Goal: Task Accomplishment & Management: Use online tool/utility

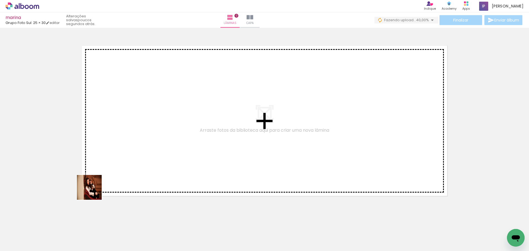
drag, startPoint x: 64, startPoint y: 234, endPoint x: 123, endPoint y: 145, distance: 107.6
click at [123, 145] on quentale-workspace at bounding box center [264, 125] width 529 height 251
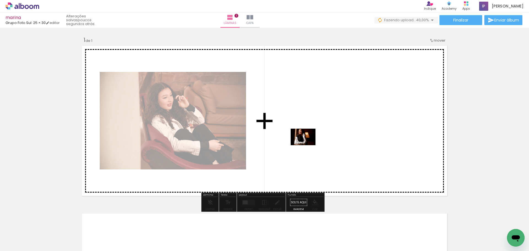
drag, startPoint x: 161, startPoint y: 234, endPoint x: 307, endPoint y: 143, distance: 171.9
click at [307, 143] on quentale-workspace at bounding box center [264, 125] width 529 height 251
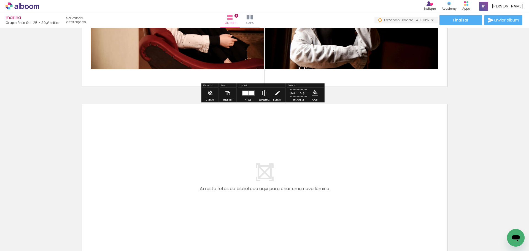
scroll to position [110, 0]
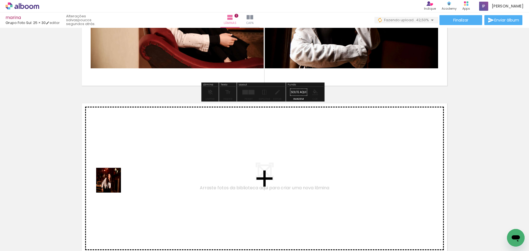
drag, startPoint x: 90, startPoint y: 237, endPoint x: 106, endPoint y: 220, distance: 23.0
click at [125, 161] on quentale-workspace at bounding box center [264, 125] width 529 height 251
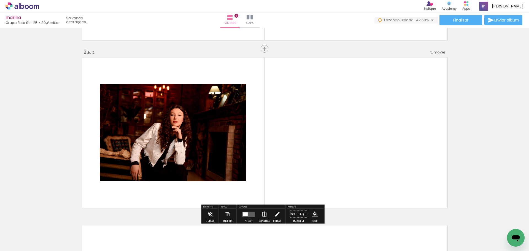
scroll to position [166, 0]
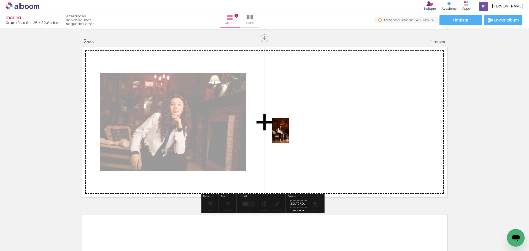
drag, startPoint x: 121, startPoint y: 240, endPoint x: 58, endPoint y: 204, distance: 72.8
click at [288, 134] on quentale-workspace at bounding box center [264, 125] width 529 height 251
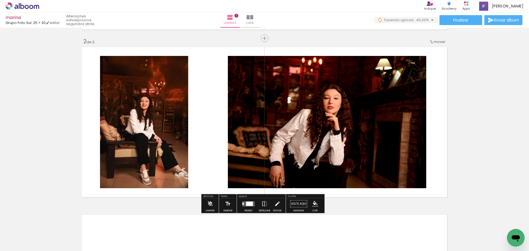
click at [19, 234] on input "Todas as fotos" at bounding box center [15, 234] width 21 height 5
click at [0, 0] on slot "Não utilizadas" at bounding box center [0, 0] width 0 height 0
type input "Não utilizadas"
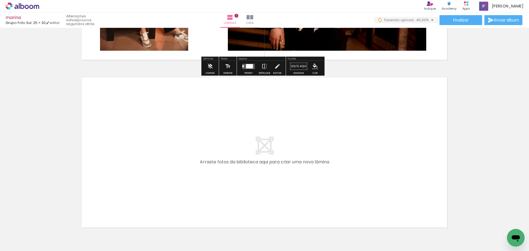
scroll to position [304, 0]
drag, startPoint x: 186, startPoint y: 238, endPoint x: 190, endPoint y: 159, distance: 78.6
click at [190, 159] on quentale-workspace at bounding box center [264, 125] width 529 height 251
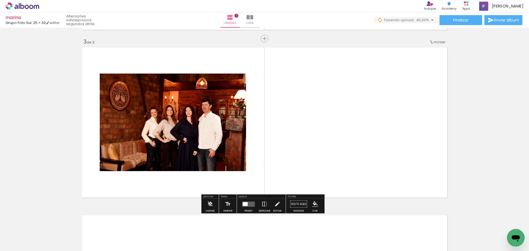
scroll to position [334, 0]
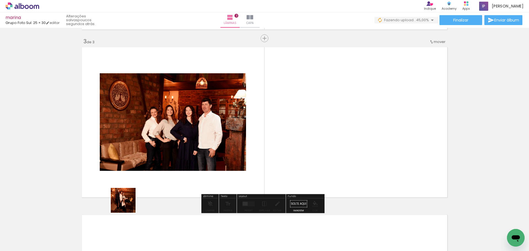
drag, startPoint x: 119, startPoint y: 236, endPoint x: 143, endPoint y: 147, distance: 91.9
click at [143, 147] on quentale-workspace at bounding box center [264, 125] width 529 height 251
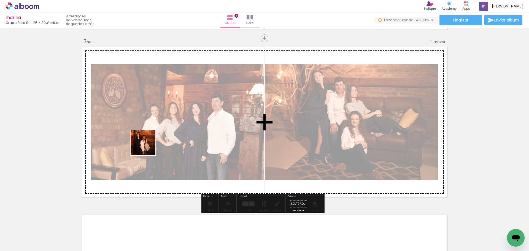
drag, startPoint x: 85, startPoint y: 237, endPoint x: 146, endPoint y: 150, distance: 106.4
click at [148, 146] on quentale-workspace at bounding box center [264, 125] width 529 height 251
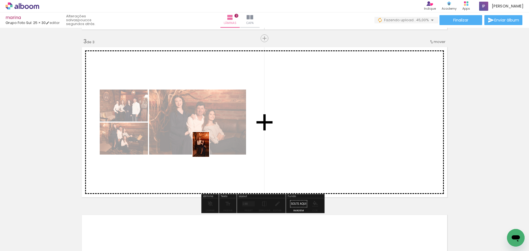
drag, startPoint x: 61, startPoint y: 237, endPoint x: 210, endPoint y: 148, distance: 172.8
click at [210, 148] on quentale-workspace at bounding box center [264, 125] width 529 height 251
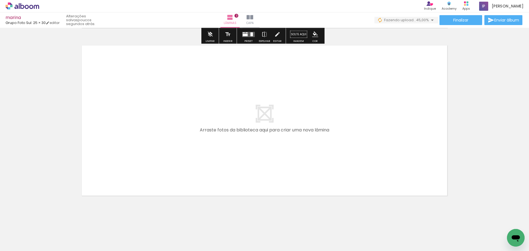
scroll to position [504, 0]
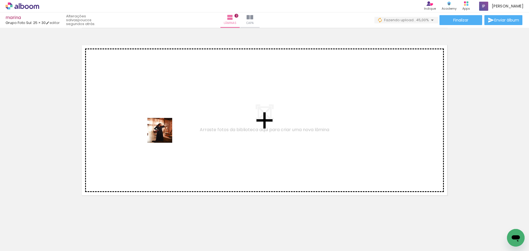
drag, startPoint x: 59, startPoint y: 239, endPoint x: 165, endPoint y: 129, distance: 153.5
click at [165, 129] on quentale-workspace at bounding box center [264, 125] width 529 height 251
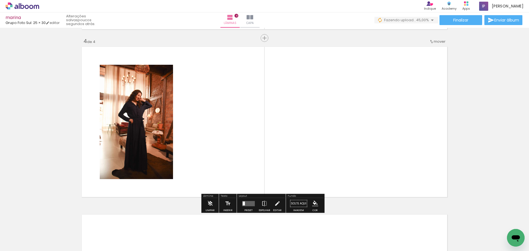
scroll to position [502, 0]
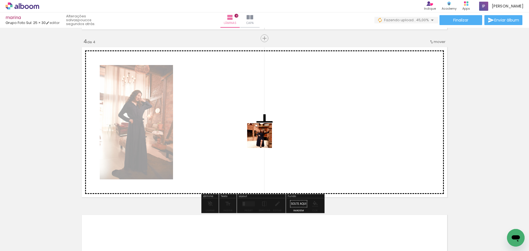
drag, startPoint x: 58, startPoint y: 240, endPoint x: 313, endPoint y: 111, distance: 286.2
click at [313, 111] on quentale-workspace at bounding box center [264, 125] width 529 height 251
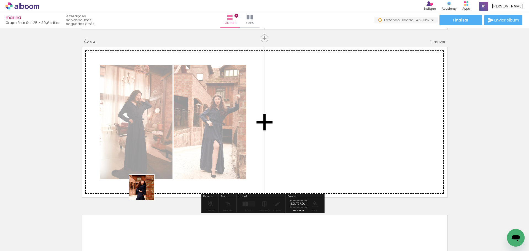
drag, startPoint x: 77, startPoint y: 224, endPoint x: 333, endPoint y: 98, distance: 285.5
click at [330, 107] on quentale-workspace at bounding box center [264, 125] width 529 height 251
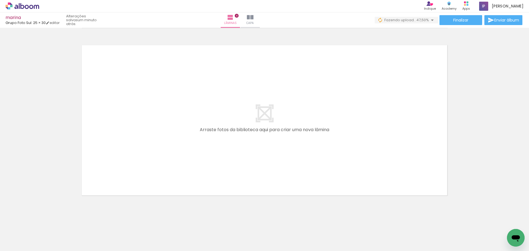
scroll to position [0, 413]
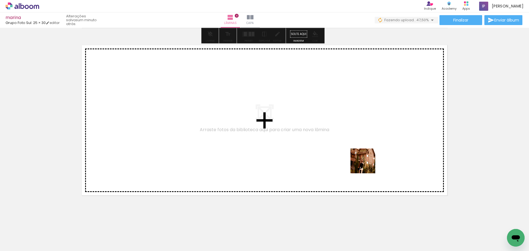
drag, startPoint x: 362, startPoint y: 238, endPoint x: 375, endPoint y: 222, distance: 20.7
click at [372, 140] on quentale-workspace at bounding box center [264, 125] width 529 height 251
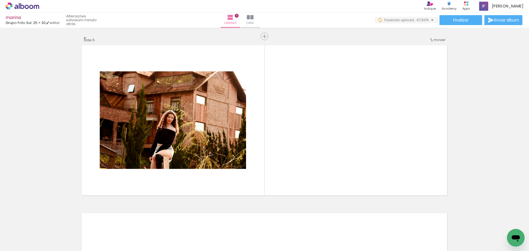
scroll to position [669, 0]
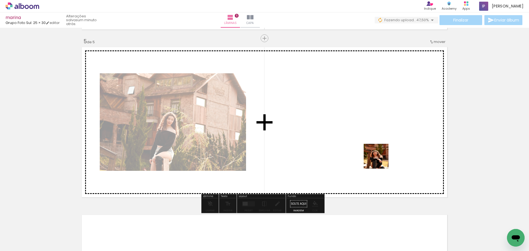
drag, startPoint x: 380, startPoint y: 235, endPoint x: 379, endPoint y: 153, distance: 82.6
click at [378, 148] on quentale-workspace at bounding box center [264, 125] width 529 height 251
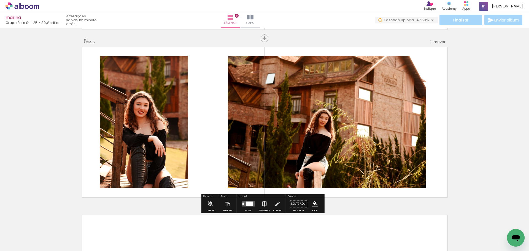
scroll to position [780, 0]
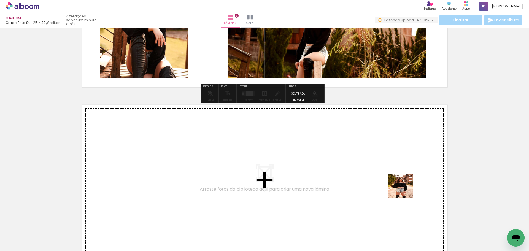
drag, startPoint x: 414, startPoint y: 236, endPoint x: 453, endPoint y: 242, distance: 39.3
click at [402, 172] on quentale-workspace at bounding box center [264, 125] width 529 height 251
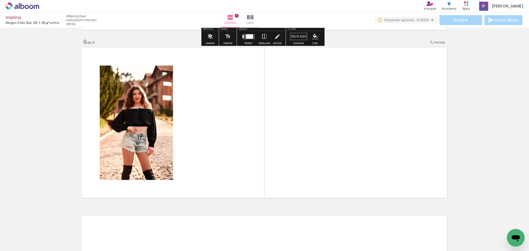
scroll to position [837, 0]
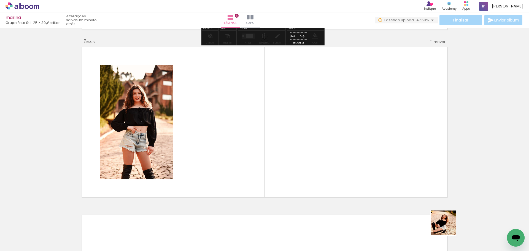
drag, startPoint x: 452, startPoint y: 234, endPoint x: 449, endPoint y: 199, distance: 34.9
click at [398, 154] on quentale-workspace at bounding box center [264, 125] width 529 height 251
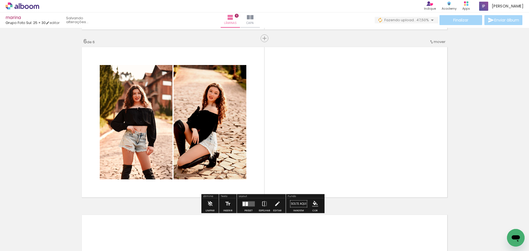
scroll to position [0, 289]
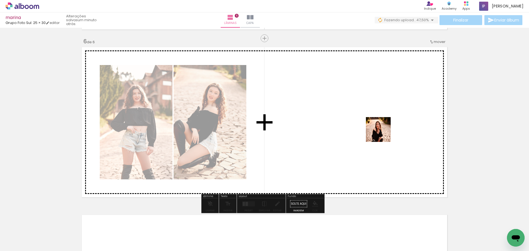
drag, startPoint x: 474, startPoint y: 234, endPoint x: 368, endPoint y: 123, distance: 153.1
click at [368, 123] on quentale-workspace at bounding box center [264, 125] width 529 height 251
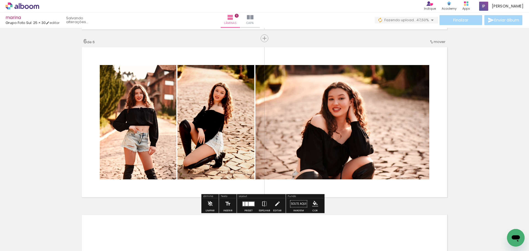
scroll to position [0, 258]
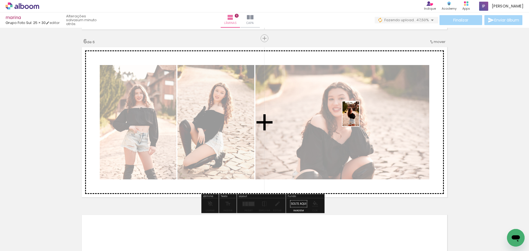
drag, startPoint x: 507, startPoint y: 232, endPoint x: 359, endPoint y: 118, distance: 187.0
click at [359, 118] on quentale-workspace at bounding box center [264, 125] width 529 height 251
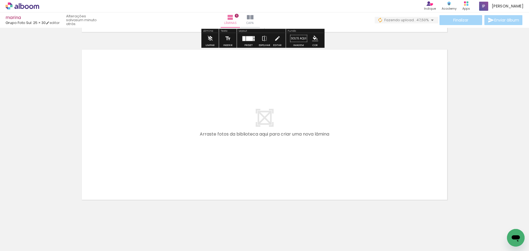
scroll to position [1007, 0]
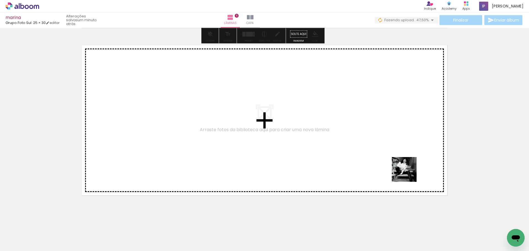
drag, startPoint x: 480, startPoint y: 236, endPoint x: 356, endPoint y: 133, distance: 161.0
click at [356, 133] on quentale-workspace at bounding box center [264, 125] width 529 height 251
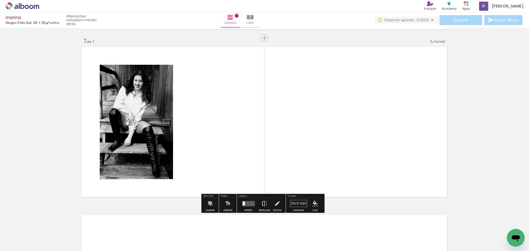
scroll to position [1005, 0]
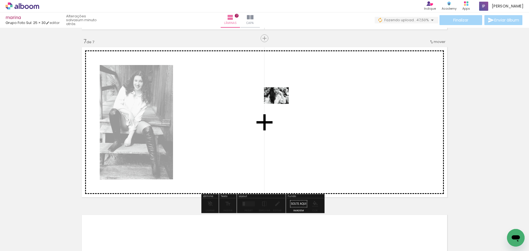
drag, startPoint x: 501, startPoint y: 231, endPoint x: 280, endPoint y: 104, distance: 254.1
click at [280, 104] on quentale-workspace at bounding box center [264, 125] width 529 height 251
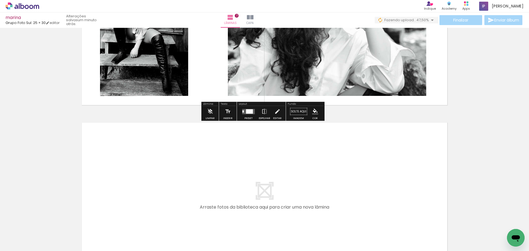
scroll to position [1115, 0]
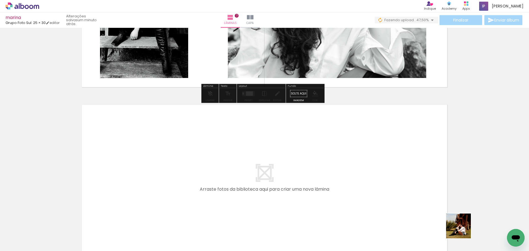
drag, startPoint x: 462, startPoint y: 230, endPoint x: 329, endPoint y: 150, distance: 155.2
click at [329, 150] on quentale-workspace at bounding box center [264, 125] width 529 height 251
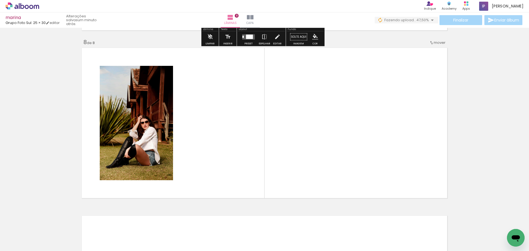
scroll to position [1173, 0]
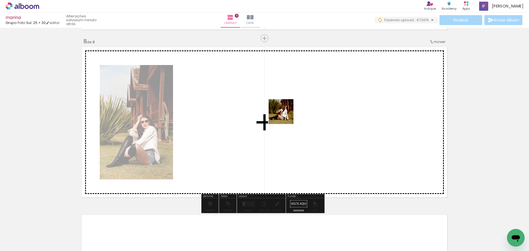
drag, startPoint x: 505, startPoint y: 228, endPoint x: 283, endPoint y: 115, distance: 249.3
click at [283, 115] on quentale-workspace at bounding box center [264, 125] width 529 height 251
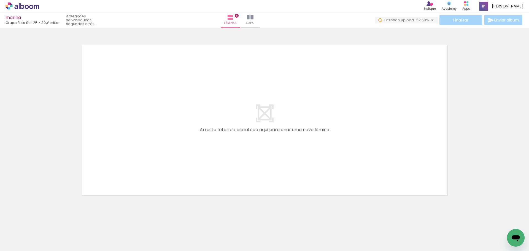
scroll to position [0, 104]
drag, startPoint x: 235, startPoint y: 231, endPoint x: 268, endPoint y: 212, distance: 38.3
click at [237, 171] on quentale-workspace at bounding box center [264, 125] width 529 height 251
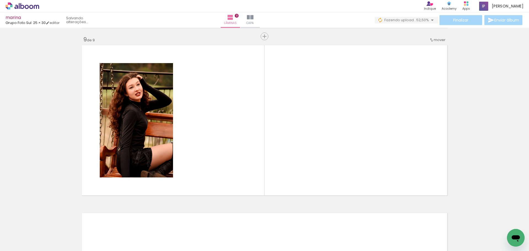
scroll to position [1340, 0]
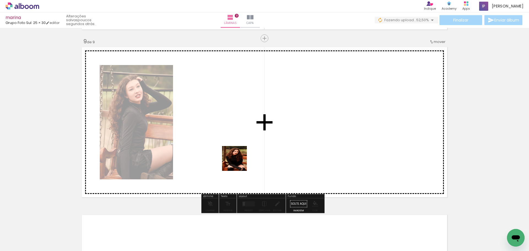
drag, startPoint x: 262, startPoint y: 241, endPoint x: 427, endPoint y: 246, distance: 164.5
click at [217, 121] on quentale-workspace at bounding box center [264, 125] width 529 height 251
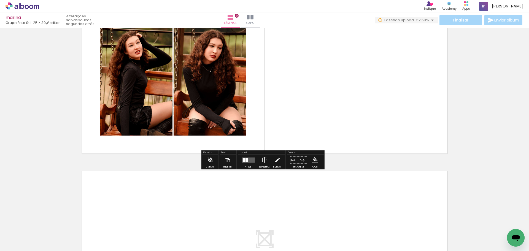
scroll to position [1450, 0]
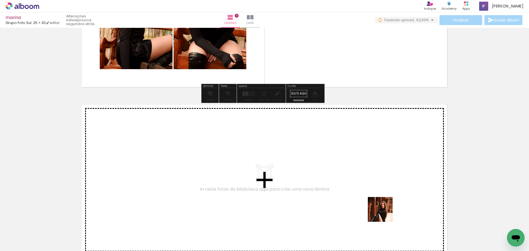
drag, startPoint x: 384, startPoint y: 213, endPoint x: 376, endPoint y: 171, distance: 42.9
click at [376, 171] on quentale-workspace at bounding box center [264, 125] width 529 height 251
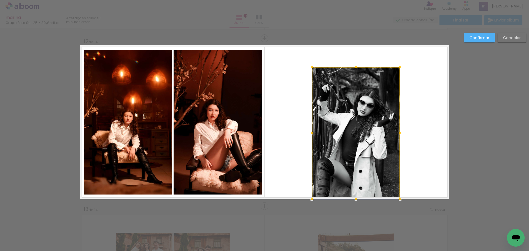
drag, startPoint x: 355, startPoint y: 116, endPoint x: 357, endPoint y: 132, distance: 15.9
click at [357, 132] on div at bounding box center [356, 133] width 88 height 132
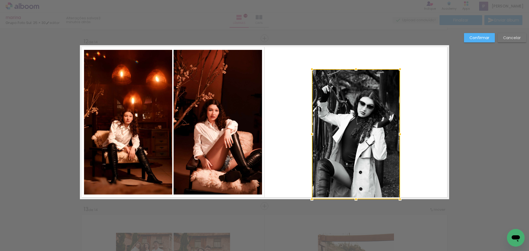
drag, startPoint x: 352, startPoint y: 67, endPoint x: 352, endPoint y: 51, distance: 15.4
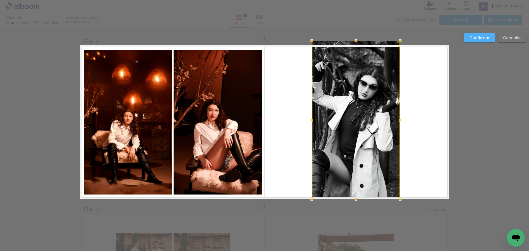
drag, startPoint x: 350, startPoint y: 50, endPoint x: 349, endPoint y: 29, distance: 20.7
click at [349, 0] on div "marina Grupo Foto Sul: 25 × 30 editar 3 minutos atrás. Lâminas 14 Capa Finaliza…" at bounding box center [264, 0] width 529 height 0
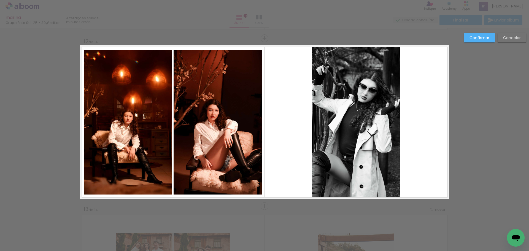
click at [356, 83] on quentale-photo at bounding box center [356, 122] width 88 height 154
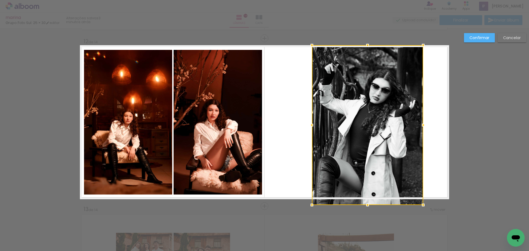
drag, startPoint x: 397, startPoint y: 121, endPoint x: 418, endPoint y: 120, distance: 21.2
click at [418, 120] on div at bounding box center [422, 125] width 11 height 11
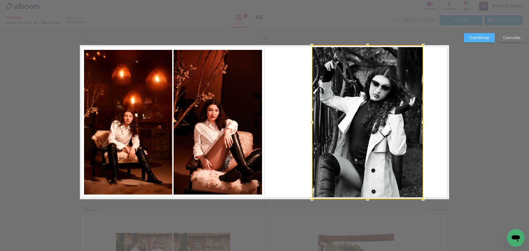
click at [377, 126] on div at bounding box center [367, 122] width 111 height 154
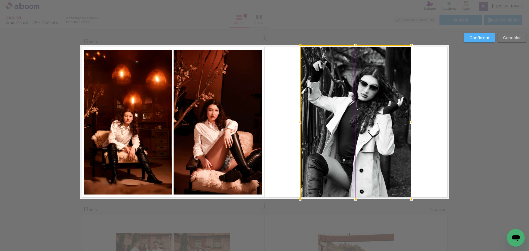
drag, startPoint x: 369, startPoint y: 102, endPoint x: 365, endPoint y: 101, distance: 3.9
click at [365, 101] on div at bounding box center [355, 122] width 111 height 154
click at [0, 0] on slot "Confirmar" at bounding box center [0, 0] width 0 height 0
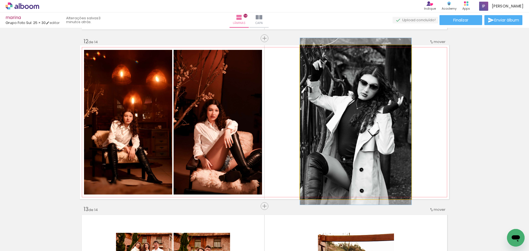
drag, startPoint x: 384, startPoint y: 115, endPoint x: 386, endPoint y: 116, distance: 3.0
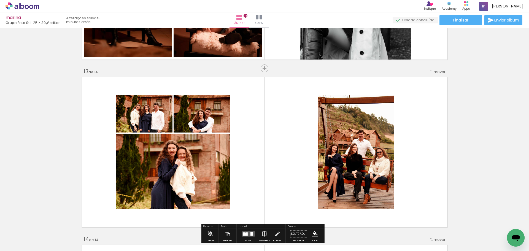
scroll to position [2009, 0]
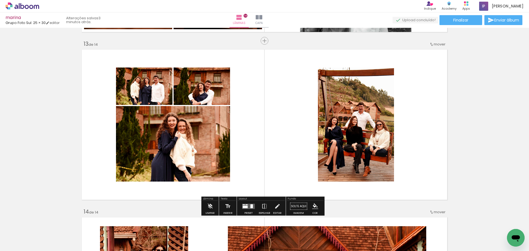
click at [248, 205] on quentale-layouter at bounding box center [248, 206] width 13 height 5
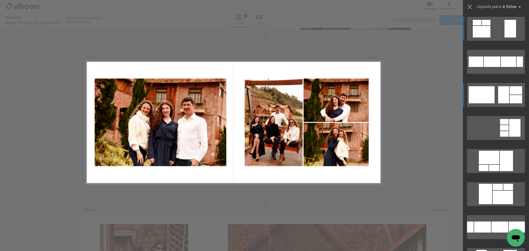
scroll to position [2011, 0]
click at [500, 67] on div at bounding box center [492, 61] width 17 height 10
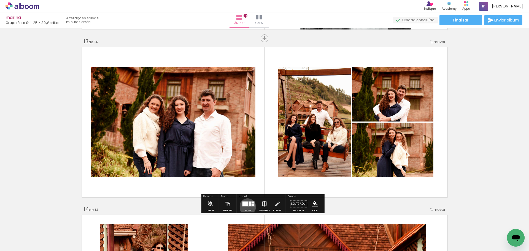
click at [246, 207] on div at bounding box center [248, 203] width 15 height 11
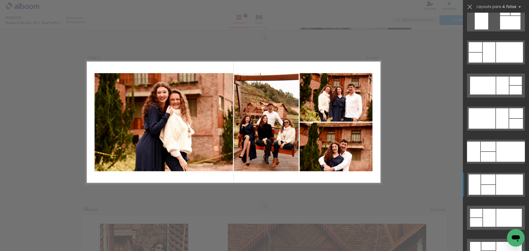
scroll to position [1333, 0]
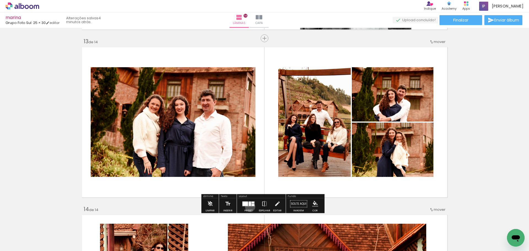
click at [249, 207] on div at bounding box center [248, 203] width 15 height 11
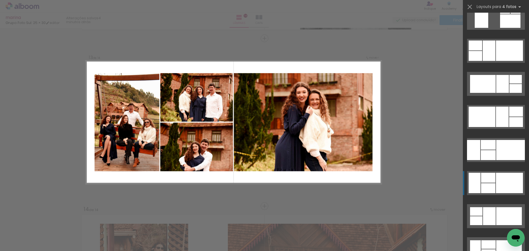
click at [500, 14] on div at bounding box center [505, 10] width 10 height 6
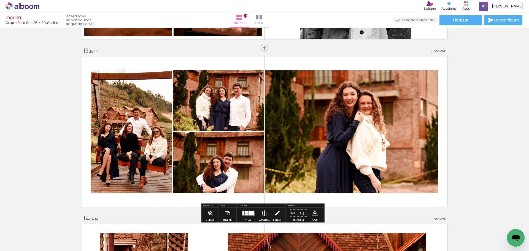
scroll to position [2011, 0]
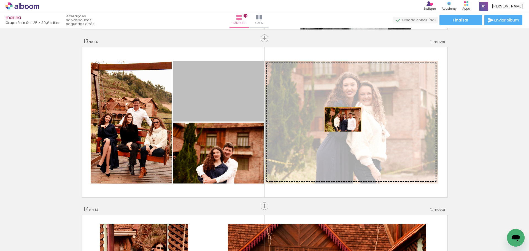
drag, startPoint x: 216, startPoint y: 104, endPoint x: 350, endPoint y: 121, distance: 135.0
click at [0, 0] on slot at bounding box center [0, 0] width 0 height 0
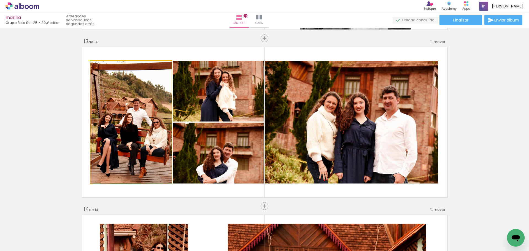
click at [157, 108] on quentale-photo at bounding box center [131, 122] width 81 height 123
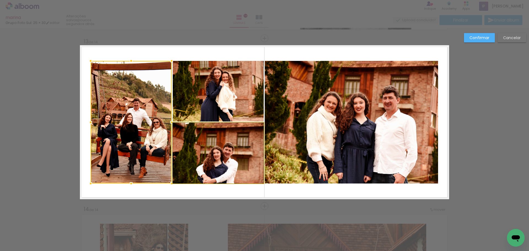
click at [198, 154] on quentale-photo at bounding box center [218, 153] width 91 height 61
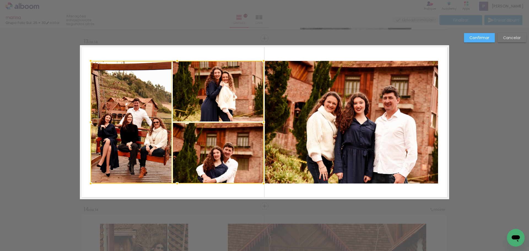
click at [215, 102] on div at bounding box center [177, 122] width 173 height 123
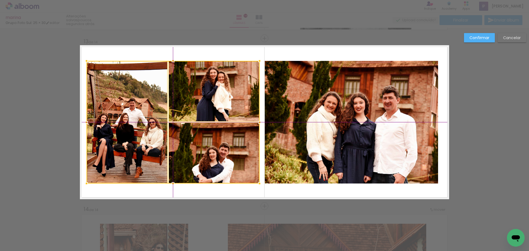
click at [234, 88] on div at bounding box center [172, 122] width 173 height 123
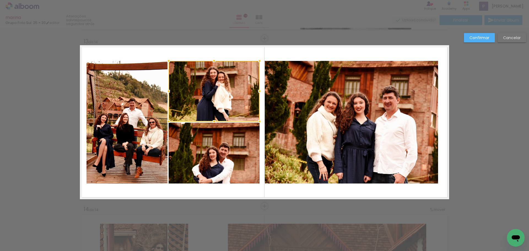
click at [336, 129] on quentale-photo at bounding box center [351, 122] width 173 height 123
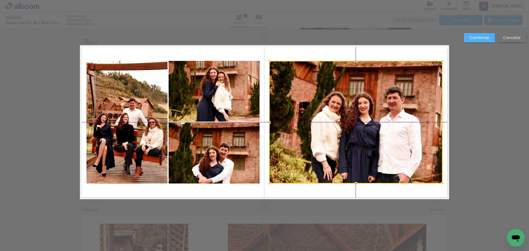
drag, startPoint x: 362, startPoint y: 119, endPoint x: 366, endPoint y: 118, distance: 3.9
click at [366, 118] on div at bounding box center [355, 122] width 173 height 123
click at [0, 0] on slot "Confirmar" at bounding box center [0, 0] width 0 height 0
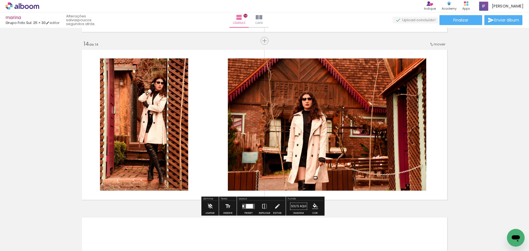
scroll to position [2204, 0]
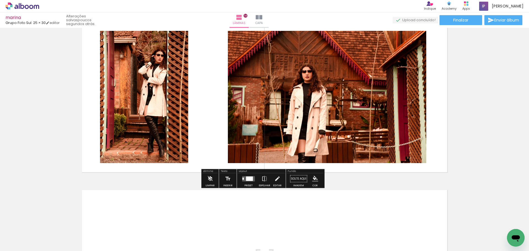
click at [246, 177] on div at bounding box center [249, 178] width 7 height 4
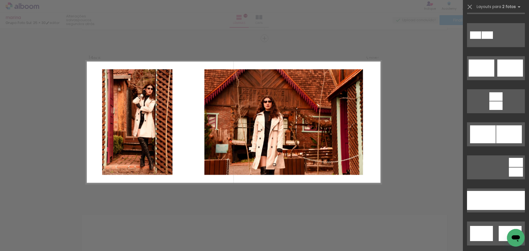
scroll to position [2044, 0]
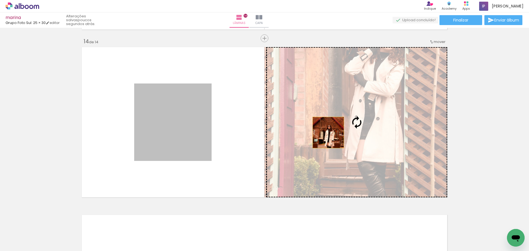
drag, startPoint x: 197, startPoint y: 153, endPoint x: 326, endPoint y: 132, distance: 130.4
click at [0, 0] on slot at bounding box center [0, 0] width 0 height 0
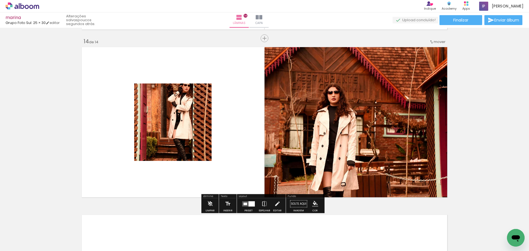
click at [176, 125] on quentale-photo at bounding box center [172, 121] width 77 height 77
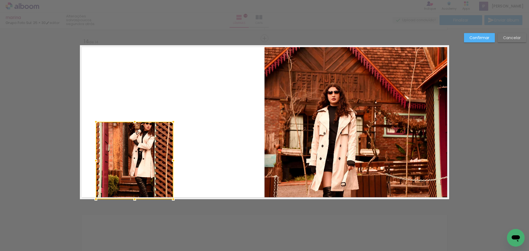
drag, startPoint x: 190, startPoint y: 117, endPoint x: 151, endPoint y: 159, distance: 57.1
click at [151, 159] on div at bounding box center [134, 160] width 77 height 77
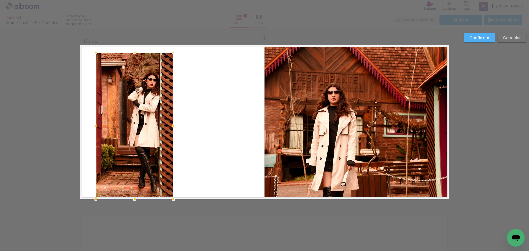
drag, startPoint x: 134, startPoint y: 117, endPoint x: 144, endPoint y: 48, distance: 69.8
click at [144, 48] on album-spread "14 de 14" at bounding box center [264, 122] width 369 height 154
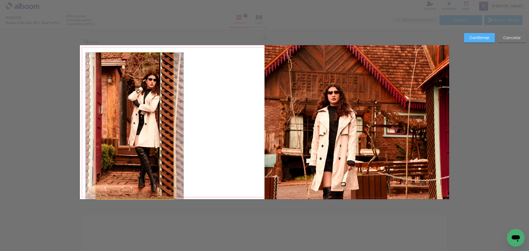
drag, startPoint x: 143, startPoint y: 92, endPoint x: 138, endPoint y: 61, distance: 30.7
click at [143, 91] on quentale-photo at bounding box center [134, 126] width 77 height 147
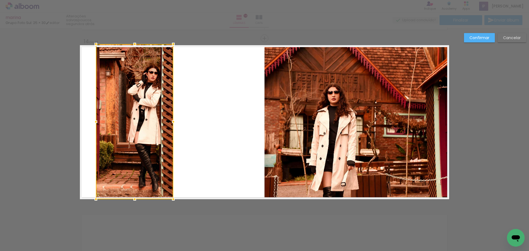
drag, startPoint x: 133, startPoint y: 54, endPoint x: 138, endPoint y: 26, distance: 28.3
click at [138, 0] on div "marina Grupo Foto Sul: 25 × 30 editar poucos segundos atrás. Lâminas 14 Capa Fi…" at bounding box center [264, 0] width 529 height 0
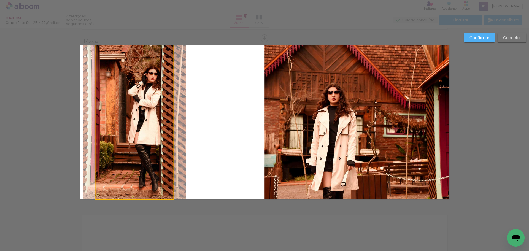
drag, startPoint x: 140, startPoint y: 99, endPoint x: 169, endPoint y: 124, distance: 37.7
click at [140, 99] on quentale-photo at bounding box center [134, 122] width 77 height 154
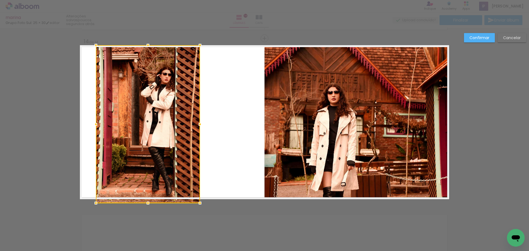
drag, startPoint x: 174, startPoint y: 121, endPoint x: 199, endPoint y: 119, distance: 25.2
click at [199, 119] on div at bounding box center [199, 124] width 11 height 11
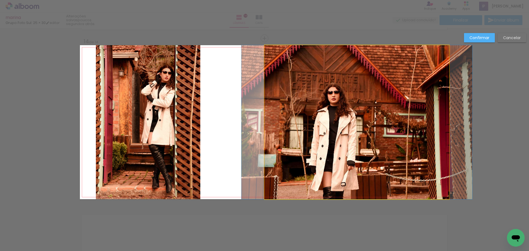
click at [322, 129] on quentale-photo at bounding box center [356, 122] width 185 height 154
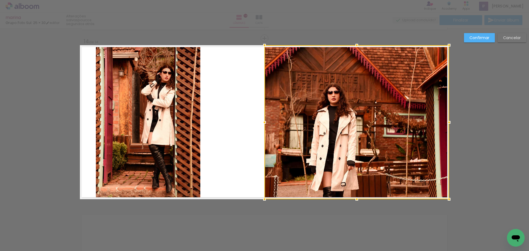
click at [165, 120] on quentale-photo at bounding box center [148, 122] width 104 height 154
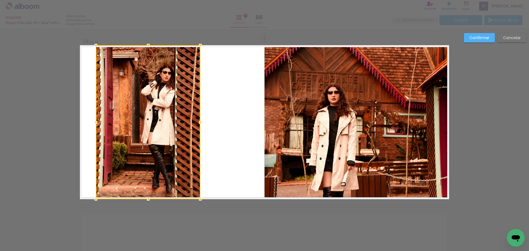
click at [280, 137] on quentale-photo at bounding box center [356, 122] width 185 height 154
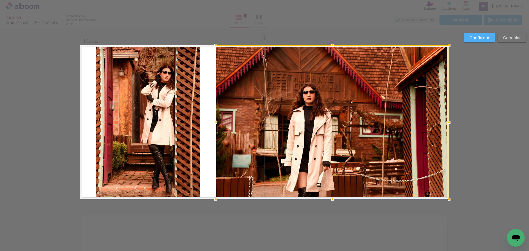
drag, startPoint x: 253, startPoint y: 123, endPoint x: 214, endPoint y: 120, distance: 39.4
click at [214, 120] on div at bounding box center [215, 122] width 11 height 11
drag, startPoint x: 486, startPoint y: 38, endPoint x: 403, endPoint y: 72, distance: 89.5
click at [0, 0] on slot "Confirmar" at bounding box center [0, 0] width 0 height 0
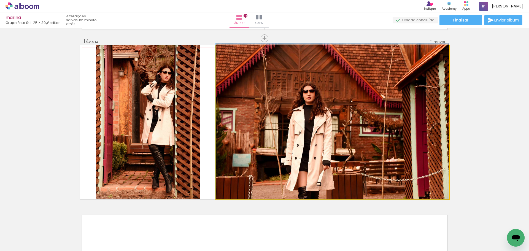
drag, startPoint x: 284, startPoint y: 128, endPoint x: 308, endPoint y: 135, distance: 25.6
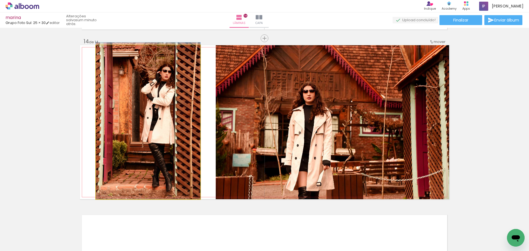
drag, startPoint x: 144, startPoint y: 126, endPoint x: 142, endPoint y: 116, distance: 9.4
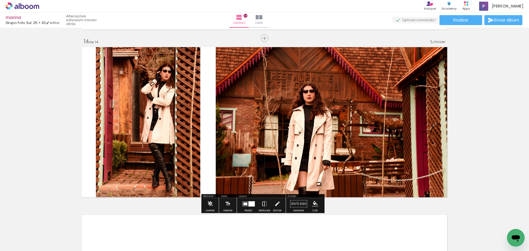
click at [237, 152] on quentale-photo at bounding box center [332, 122] width 233 height 154
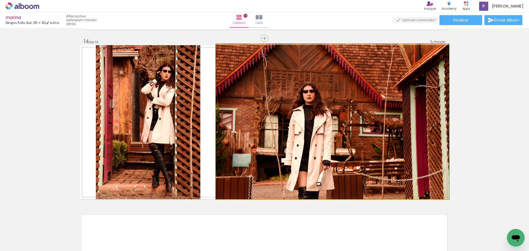
click at [237, 152] on quentale-photo at bounding box center [332, 122] width 233 height 154
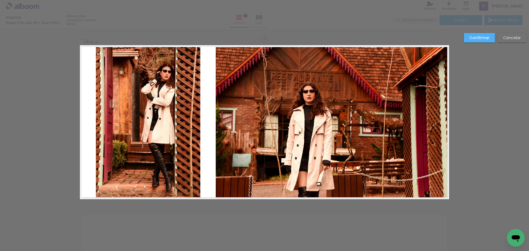
click at [235, 124] on quentale-photo at bounding box center [332, 122] width 233 height 154
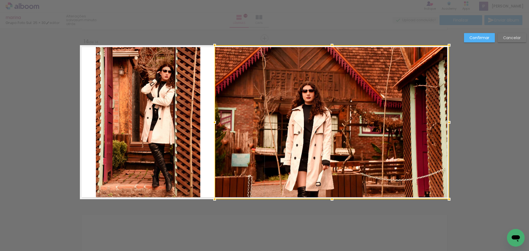
click at [214, 123] on div at bounding box center [214, 122] width 11 height 11
click at [0, 0] on slot "Confirmar" at bounding box center [0, 0] width 0 height 0
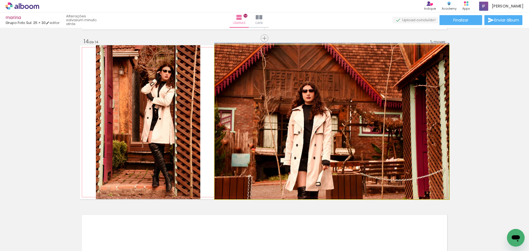
drag, startPoint x: 350, startPoint y: 101, endPoint x: 351, endPoint y: 88, distance: 13.3
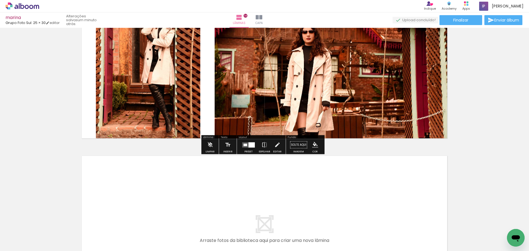
scroll to position [2183, 0]
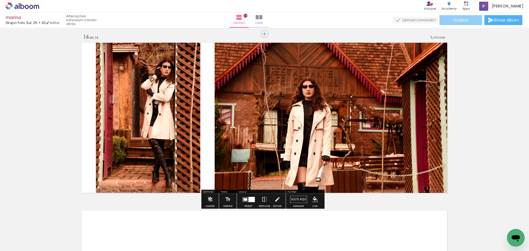
click at [460, 20] on span "Finalizar" at bounding box center [460, 20] width 15 height 4
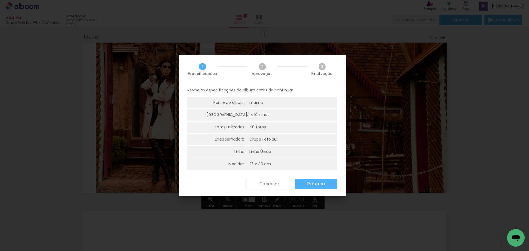
click at [0, 0] on slot "Próximo" at bounding box center [0, 0] width 0 height 0
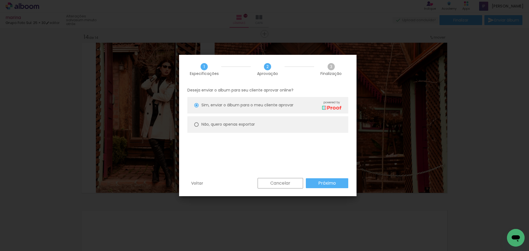
click at [0, 0] on slot "Não, quero apenas exportar" at bounding box center [0, 0] width 0 height 0
type paper-radio-button "on"
click at [0, 0] on slot "Próximo" at bounding box center [0, 0] width 0 height 0
type input "Alta, 300 DPI"
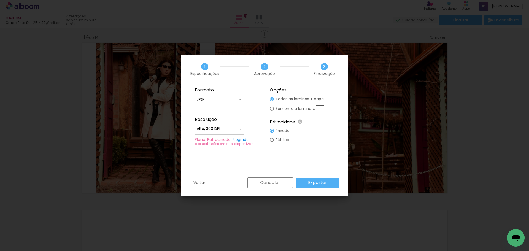
click at [0, 0] on slot "Exportar" at bounding box center [0, 0] width 0 height 0
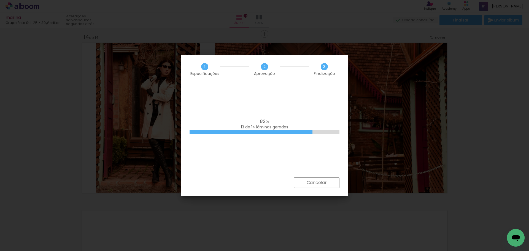
scroll to position [2044, 0]
